Goal: Task Accomplishment & Management: Manage account settings

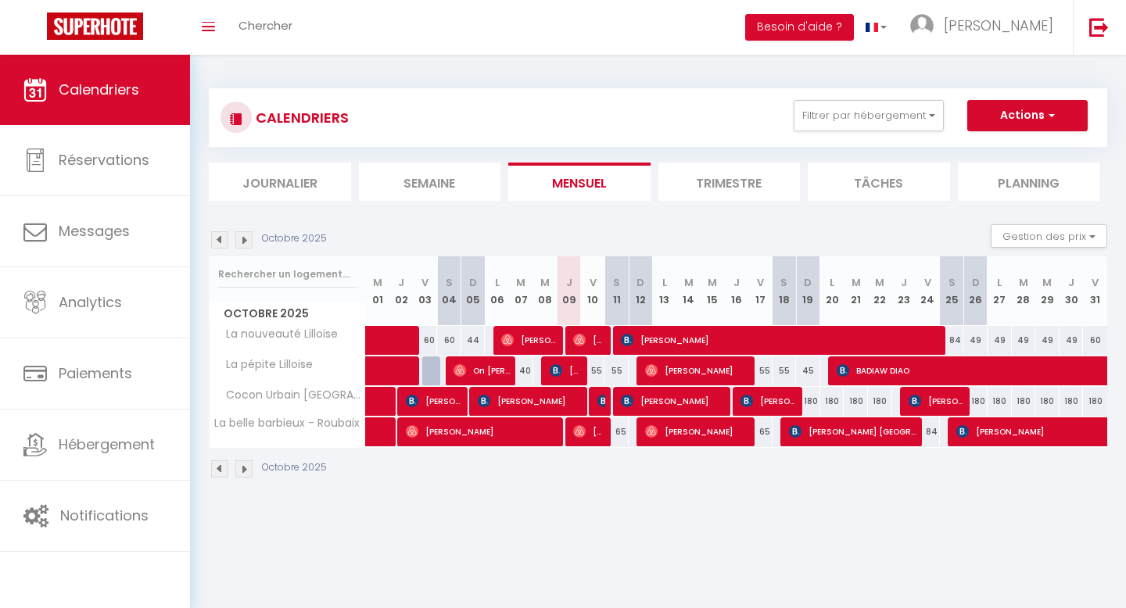
click at [223, 241] on img at bounding box center [219, 239] width 17 height 17
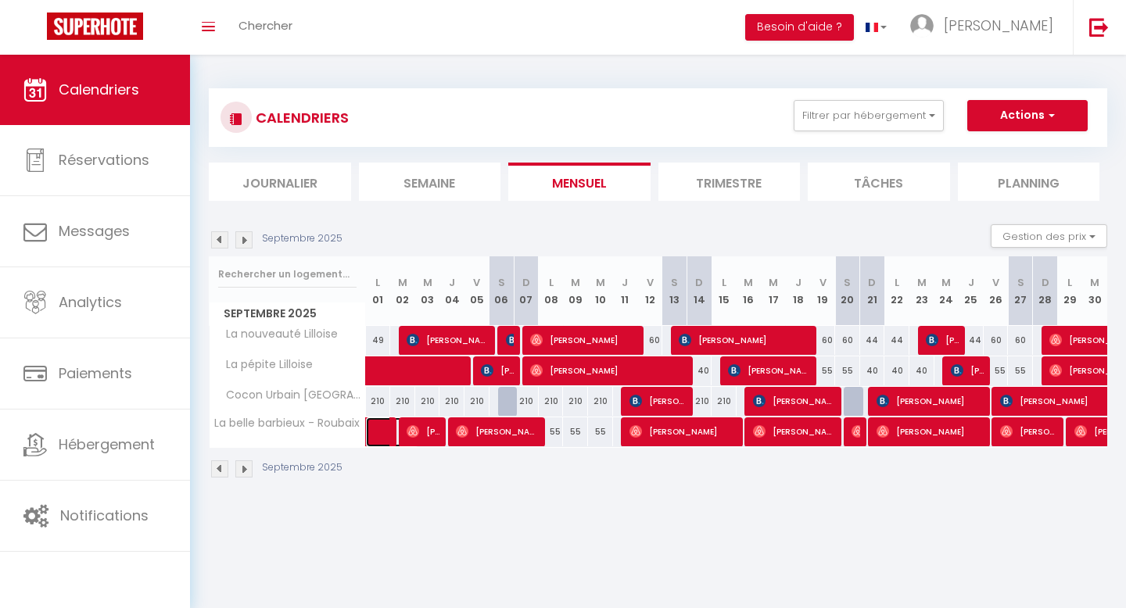
click at [382, 429] on span at bounding box center [400, 432] width 36 height 30
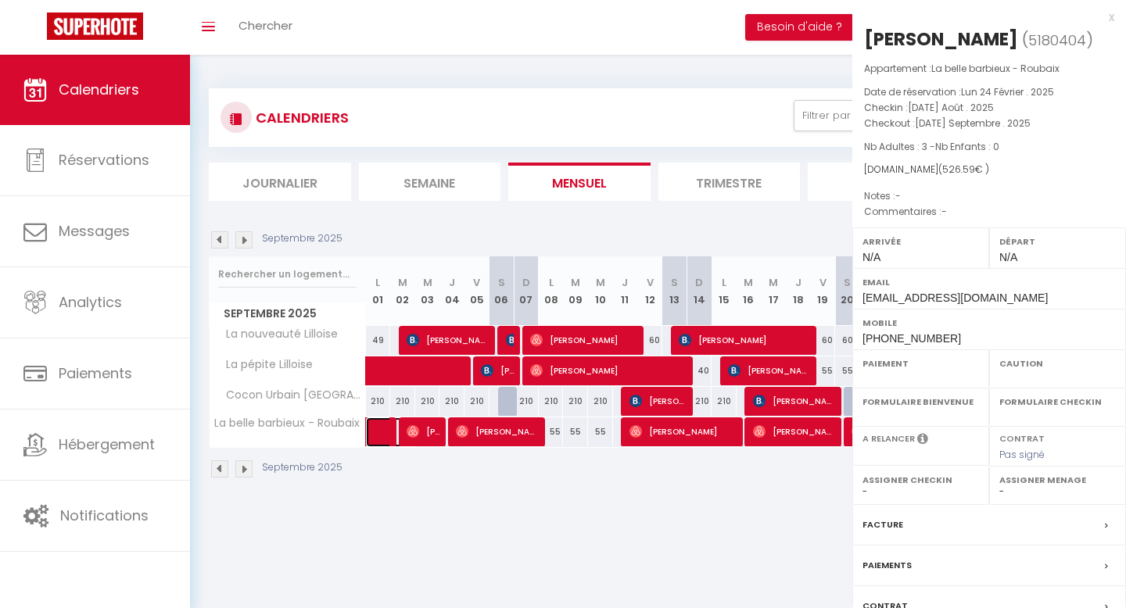
select select "OK"
select select "0"
select select "1"
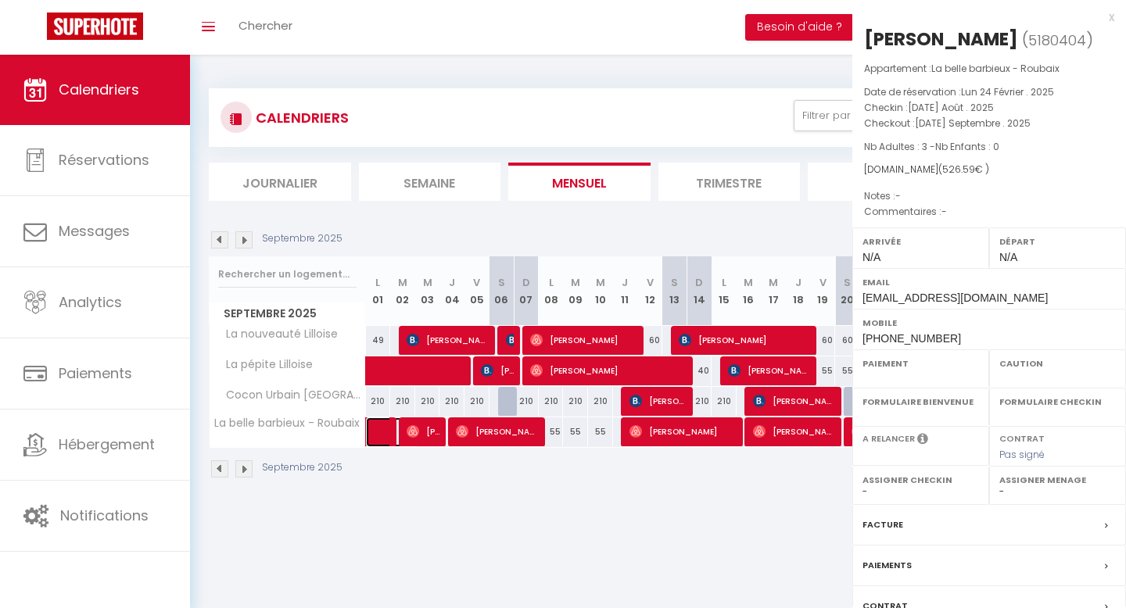
select select
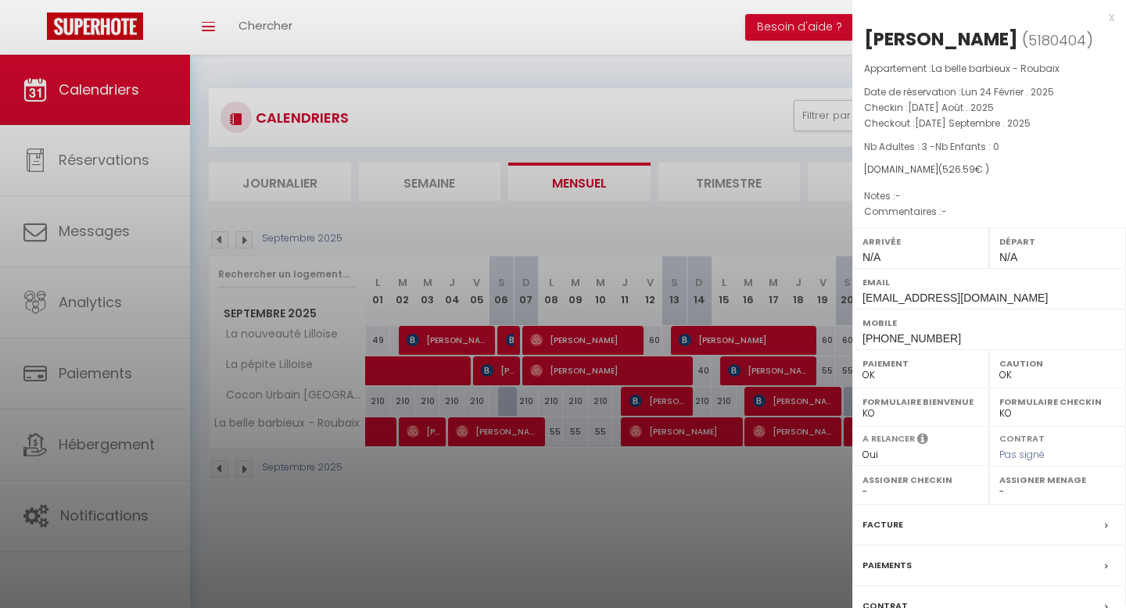
click at [1108, 16] on div "x" at bounding box center [983, 17] width 262 height 19
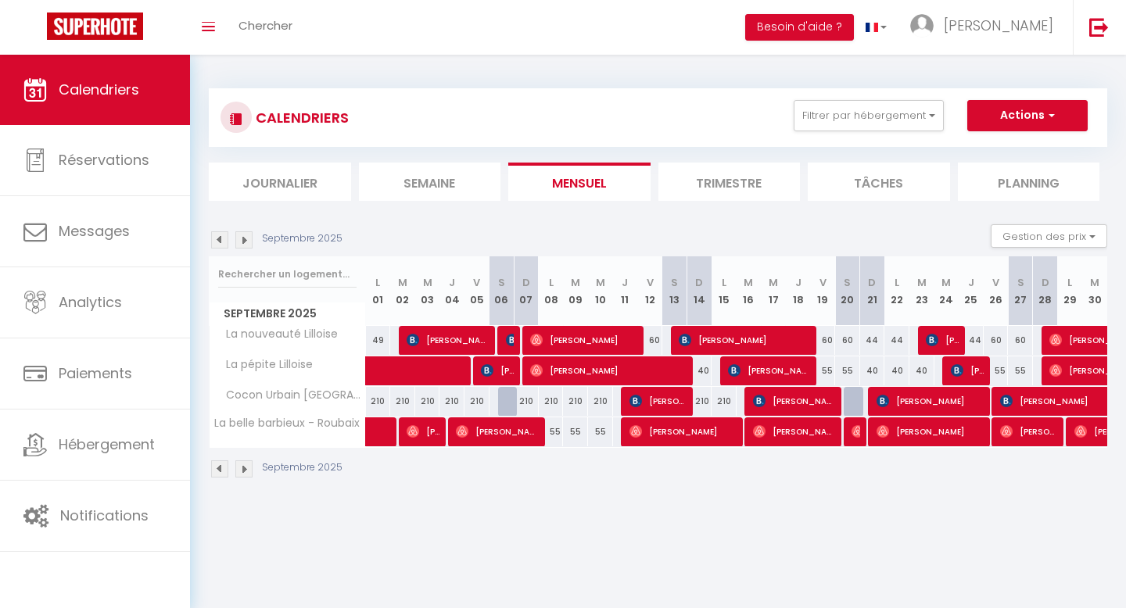
click at [249, 243] on img at bounding box center [243, 239] width 17 height 17
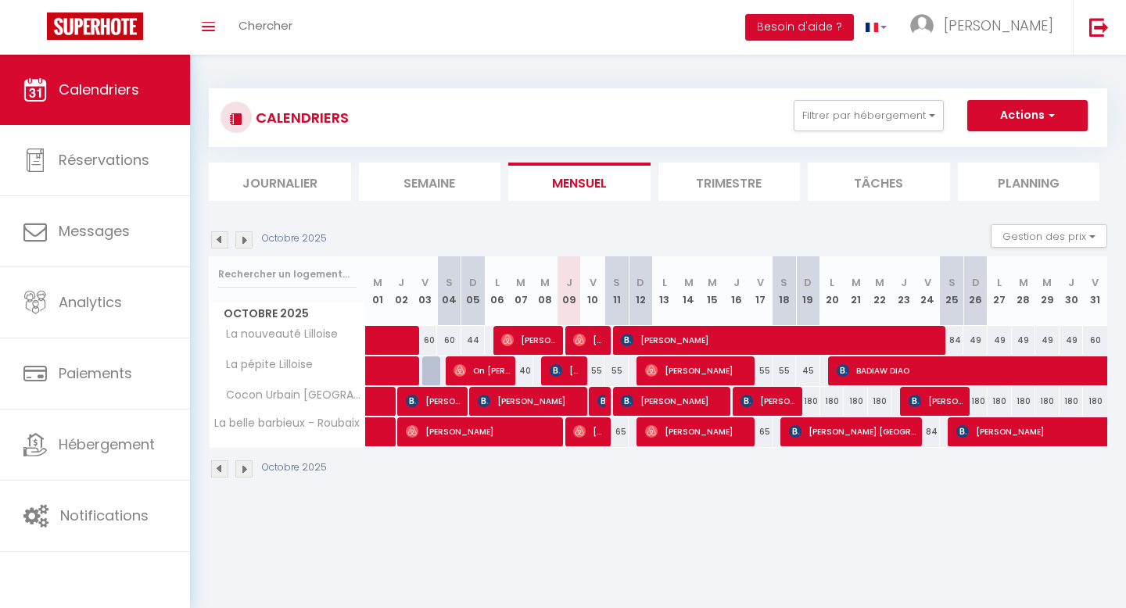
click at [223, 238] on img at bounding box center [219, 239] width 17 height 17
